Goal: Task Accomplishment & Management: Manage account settings

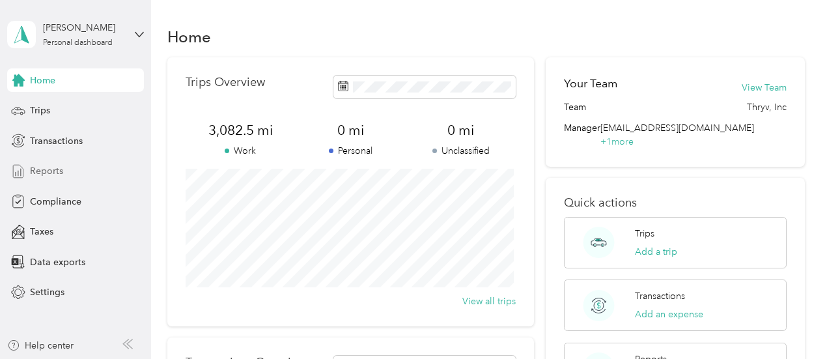
click at [56, 171] on span "Reports" at bounding box center [46, 171] width 33 height 14
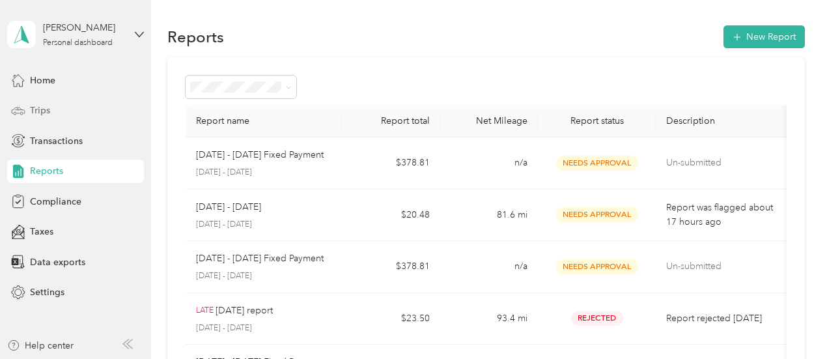
click at [44, 104] on span "Trips" at bounding box center [40, 110] width 20 height 14
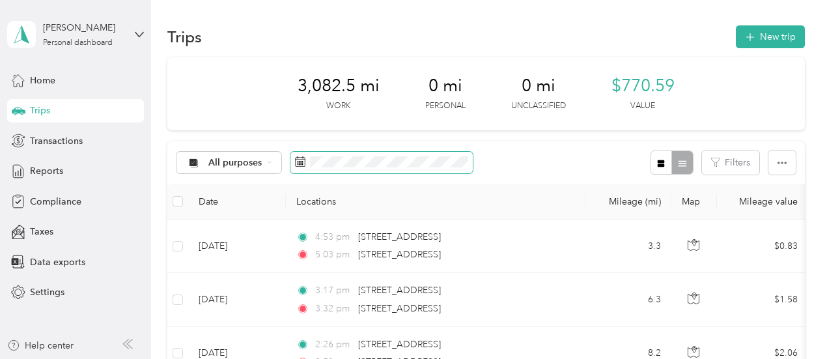
click at [297, 158] on icon at bounding box center [300, 161] width 10 height 10
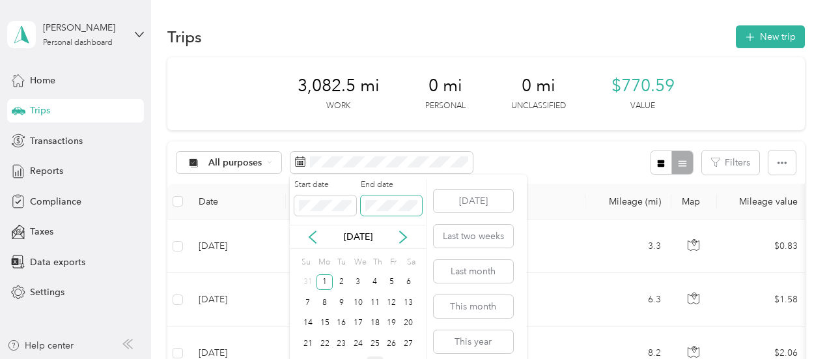
scroll to position [43, 0]
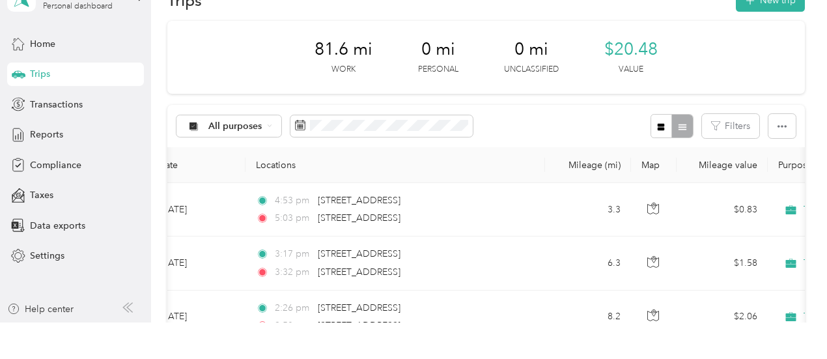
scroll to position [36, 0]
click at [560, 114] on div "All purposes Filters" at bounding box center [485, 126] width 637 height 42
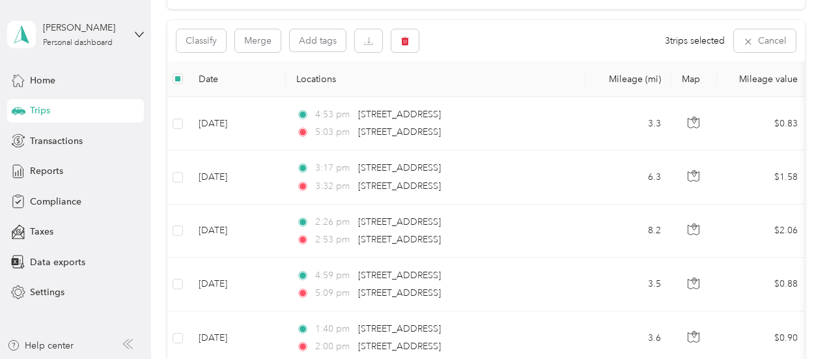
scroll to position [0, 0]
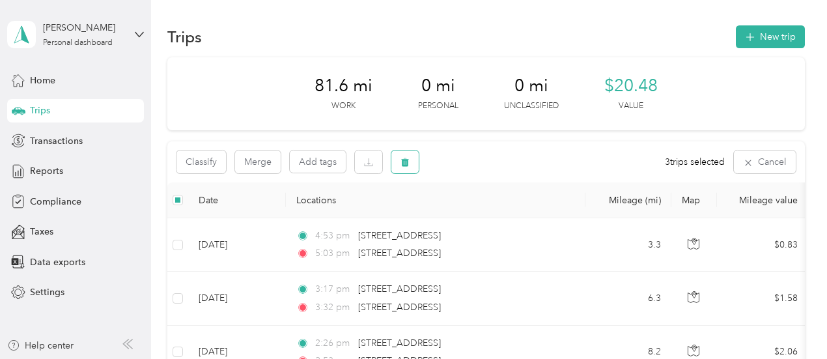
click at [405, 158] on icon "button" at bounding box center [404, 162] width 9 height 9
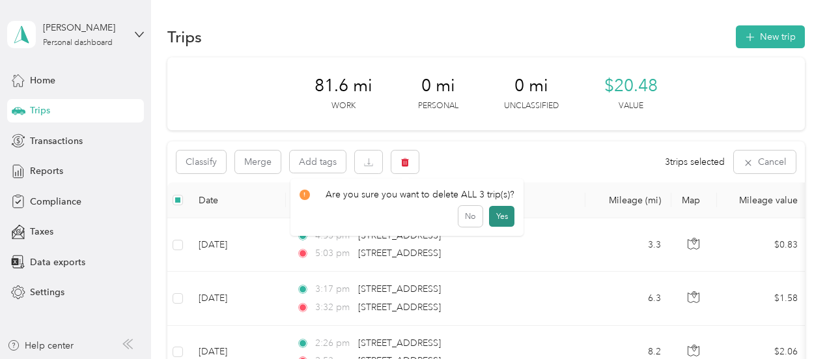
click at [499, 216] on button "Yes" at bounding box center [501, 216] width 25 height 21
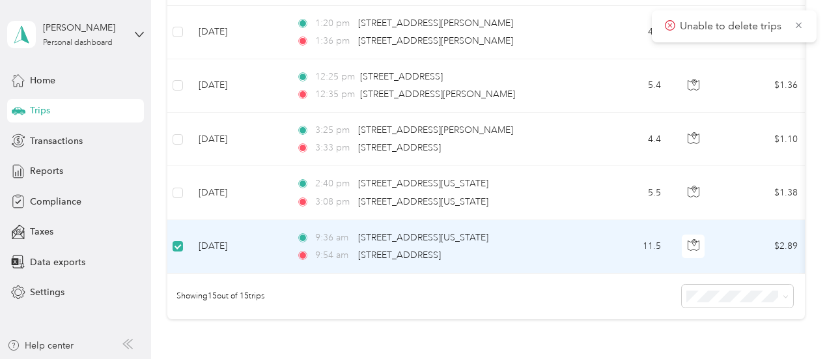
scroll to position [749, 0]
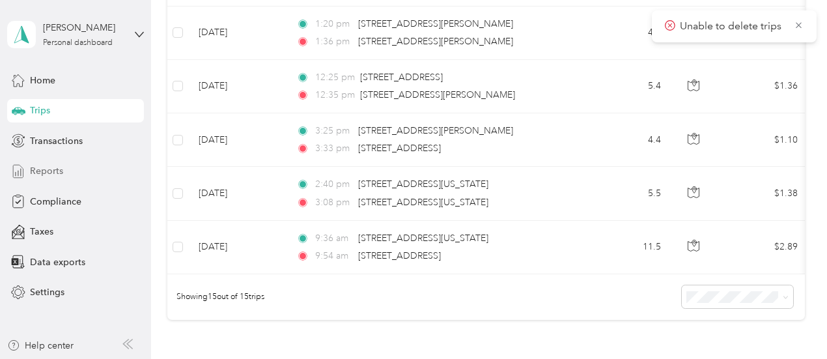
click at [44, 169] on span "Reports" at bounding box center [46, 171] width 33 height 14
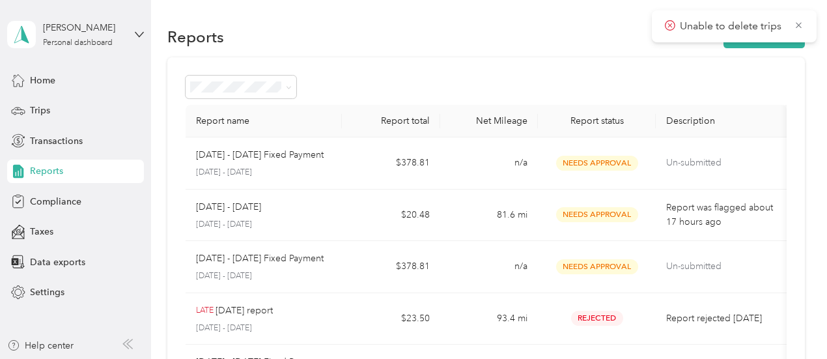
click at [327, 216] on div "[DATE] - [DATE] [DATE] - [DATE]" at bounding box center [264, 215] width 136 height 31
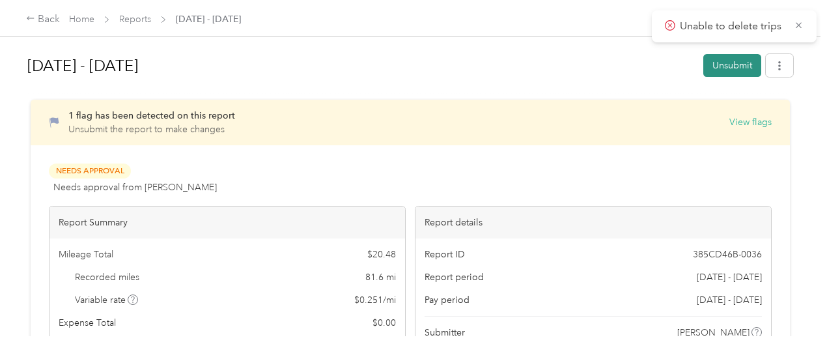
click at [724, 65] on button "Unsubmit" at bounding box center [732, 65] width 58 height 23
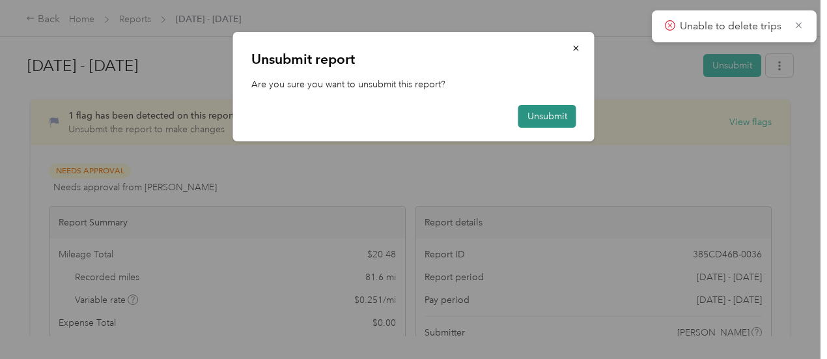
click at [549, 113] on button "Unsubmit" at bounding box center [547, 116] width 58 height 23
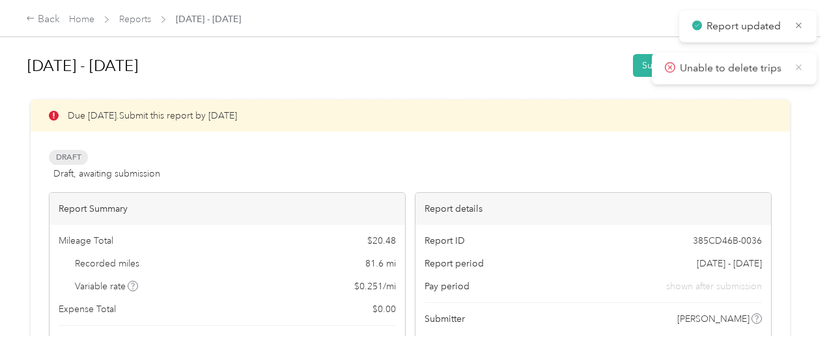
click at [801, 66] on icon at bounding box center [798, 67] width 10 height 12
click at [797, 22] on icon at bounding box center [798, 26] width 10 height 12
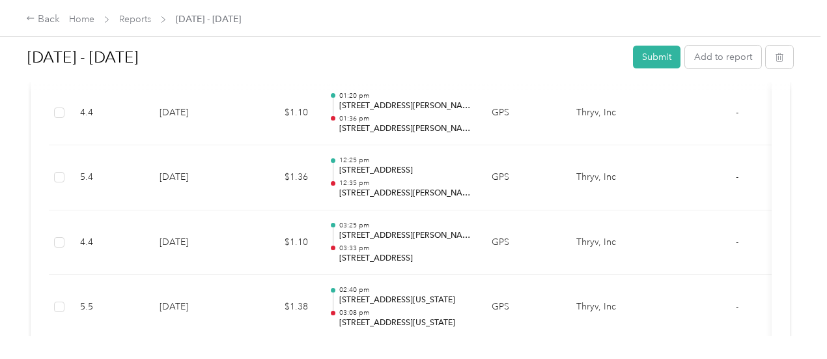
scroll to position [1232, 0]
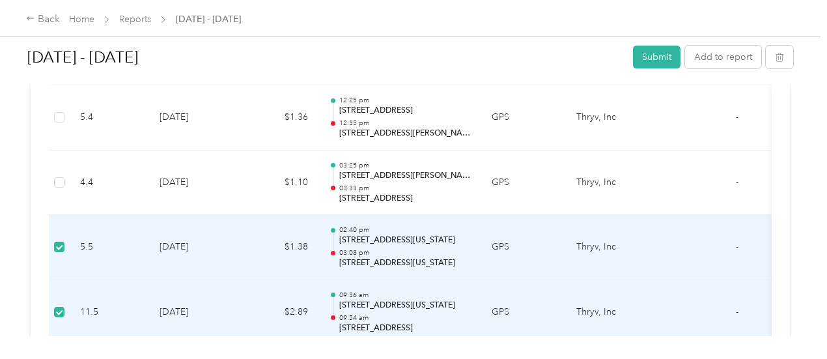
scroll to position [1118, 0]
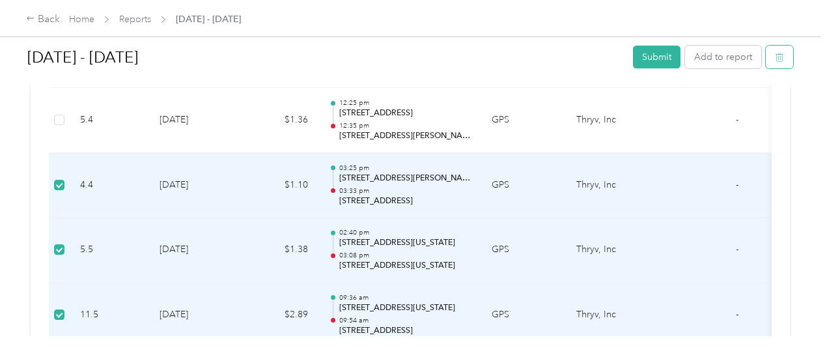
click at [777, 56] on icon "button" at bounding box center [779, 57] width 9 height 9
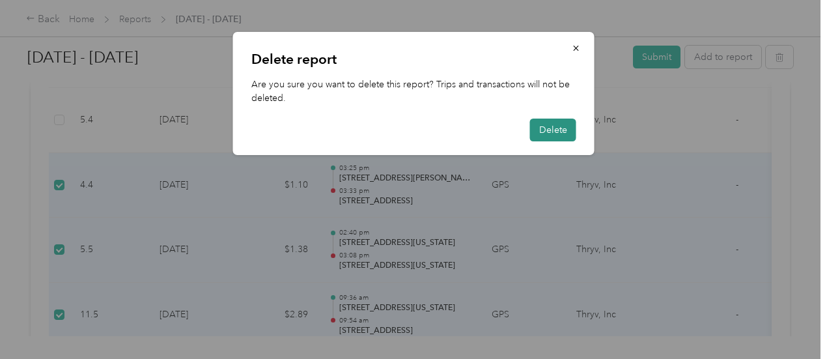
click at [556, 125] on button "Delete" at bounding box center [553, 129] width 46 height 23
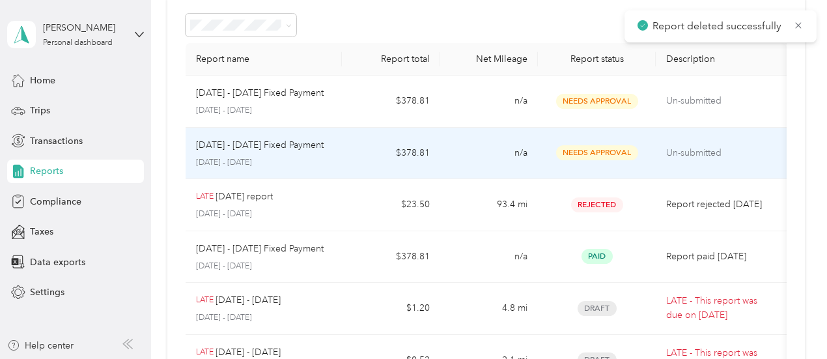
scroll to position [59, 0]
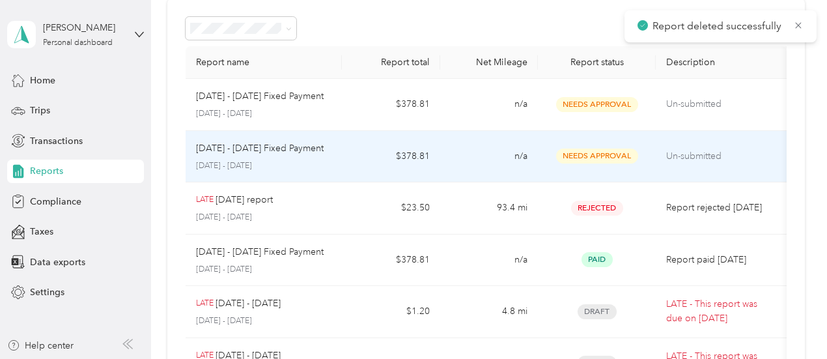
click at [301, 160] on p "[DATE] - [DATE]" at bounding box center [264, 166] width 136 height 12
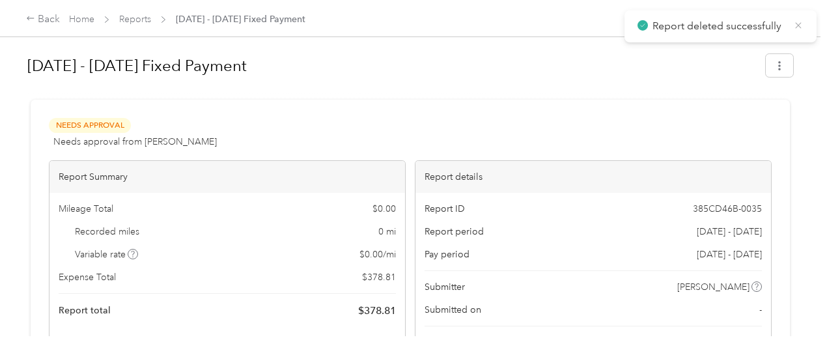
click at [798, 25] on icon at bounding box center [798, 25] width 6 height 6
click at [46, 18] on div "Back" at bounding box center [43, 20] width 34 height 16
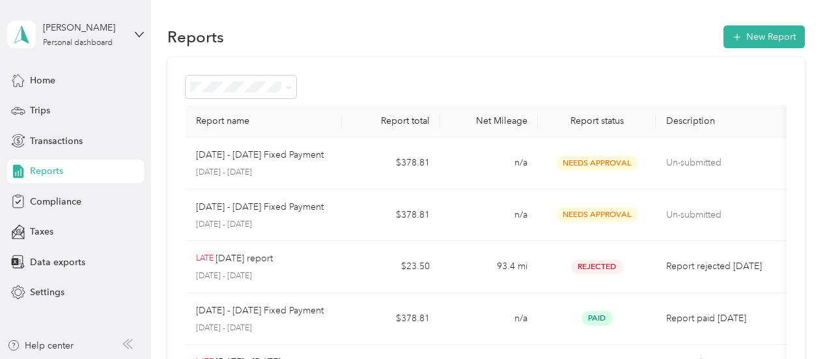
click at [52, 174] on span "Reports" at bounding box center [46, 171] width 33 height 14
click at [35, 110] on span "Trips" at bounding box center [40, 110] width 20 height 14
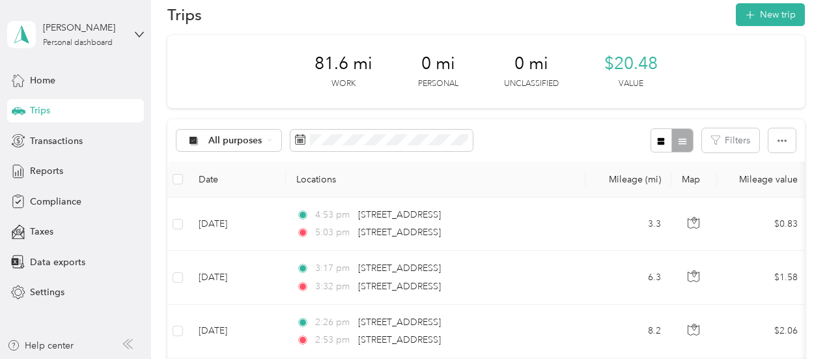
scroll to position [21, 0]
click at [680, 143] on div at bounding box center [671, 142] width 42 height 24
click at [770, 141] on button "button" at bounding box center [781, 142] width 27 height 24
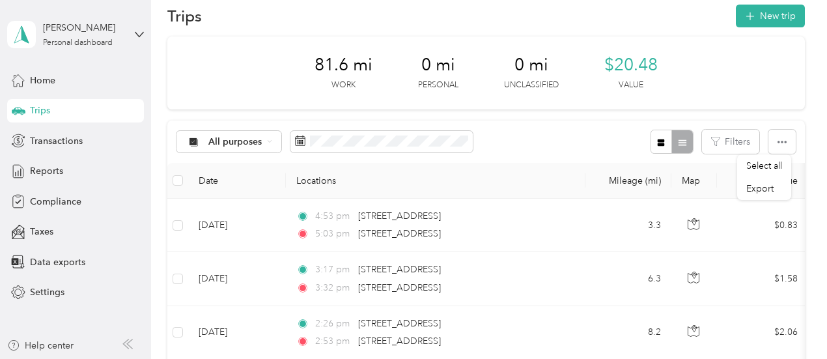
click at [682, 144] on div at bounding box center [671, 142] width 42 height 24
click at [657, 140] on icon "button" at bounding box center [660, 142] width 7 height 7
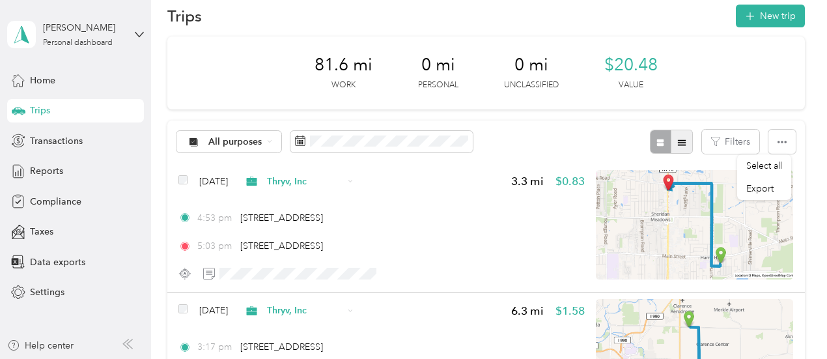
click at [678, 143] on icon "button" at bounding box center [682, 142] width 8 height 6
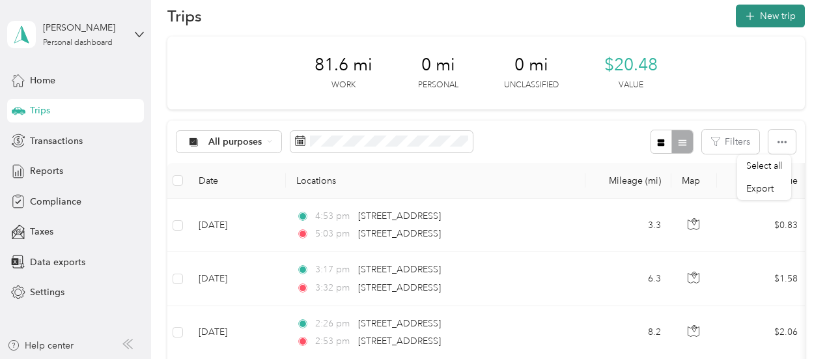
click at [744, 12] on icon "button" at bounding box center [749, 16] width 15 height 15
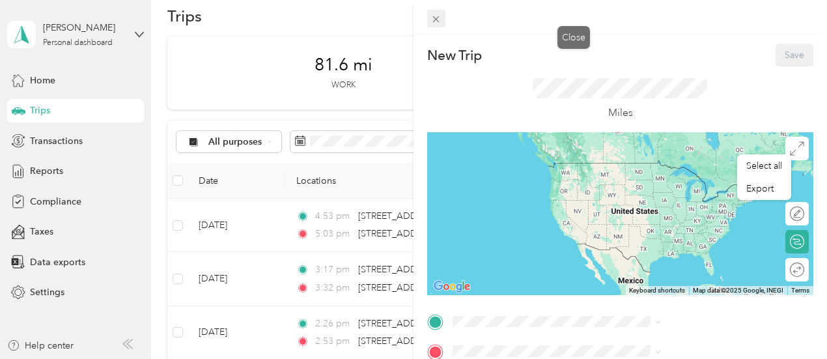
click at [441, 18] on icon at bounding box center [435, 19] width 11 height 11
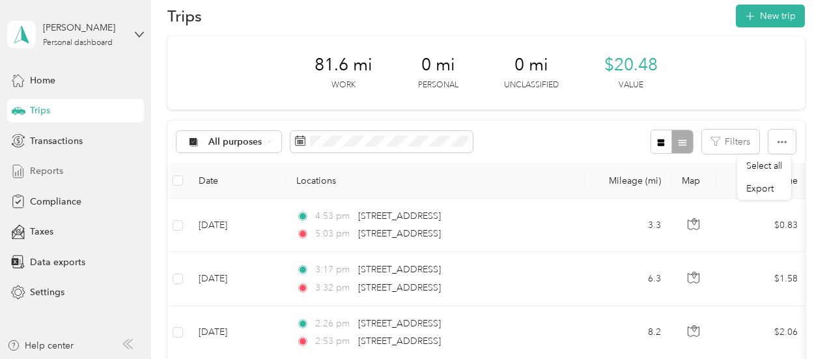
click at [51, 169] on span "Reports" at bounding box center [46, 171] width 33 height 14
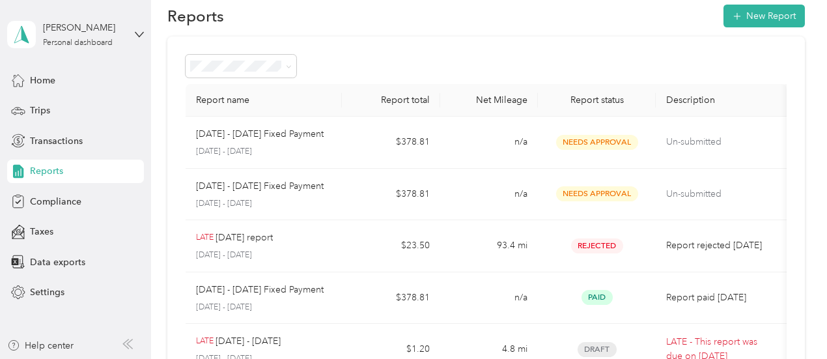
click at [294, 200] on p "[DATE] - [DATE]" at bounding box center [264, 204] width 136 height 12
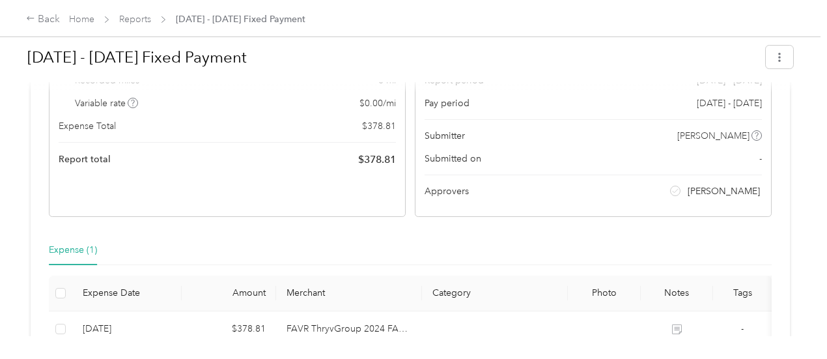
scroll to position [154, 0]
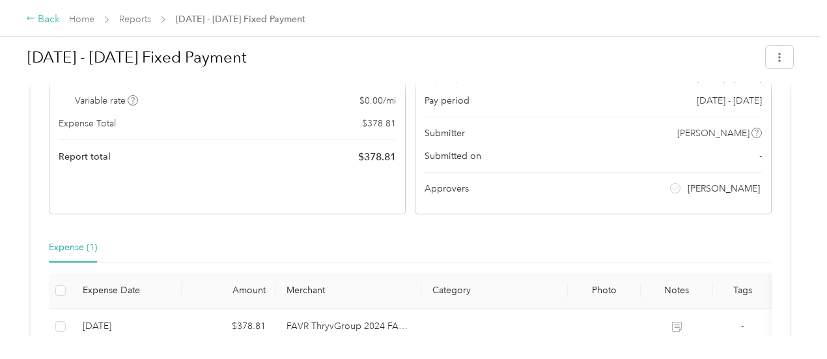
click at [38, 20] on div "Back" at bounding box center [43, 20] width 34 height 16
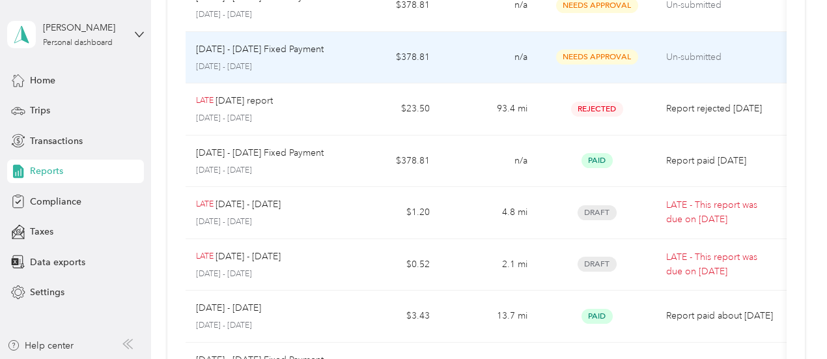
scroll to position [159, 0]
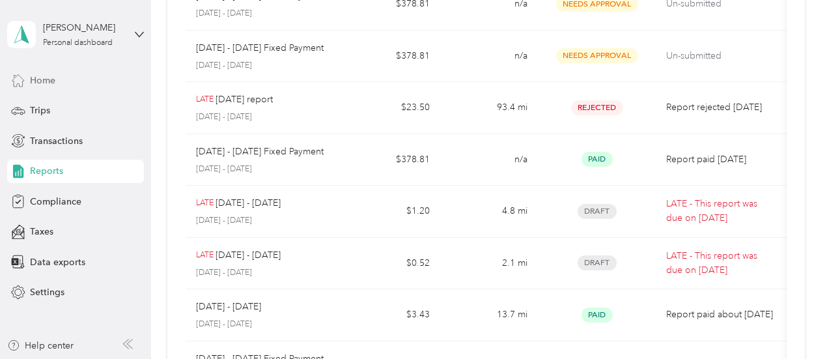
click at [45, 74] on span "Home" at bounding box center [42, 81] width 25 height 14
